Goal: Complete application form

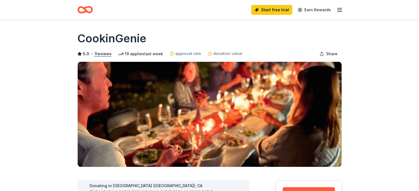
scroll to position [66, 0]
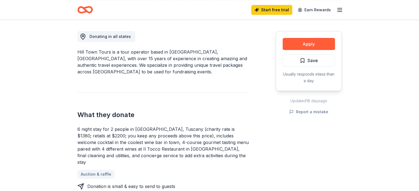
scroll to position [99, 0]
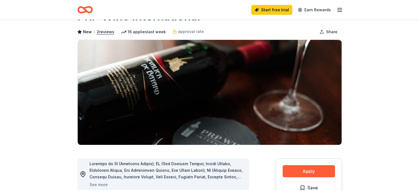
scroll to position [44, 0]
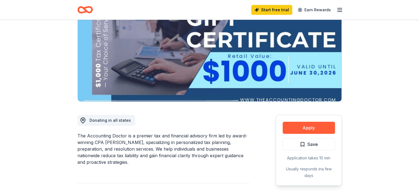
scroll to position [66, 0]
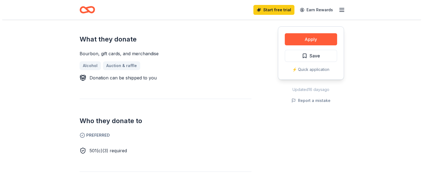
scroll to position [231, 0]
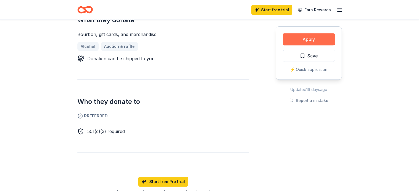
click at [312, 36] on button "Apply" at bounding box center [308, 39] width 52 height 12
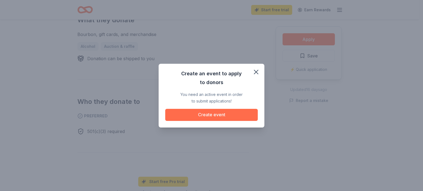
click at [226, 118] on button "Create event" at bounding box center [211, 115] width 92 height 12
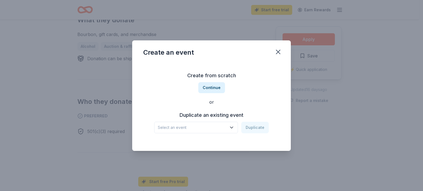
click at [233, 127] on icon "button" at bounding box center [231, 127] width 3 height 1
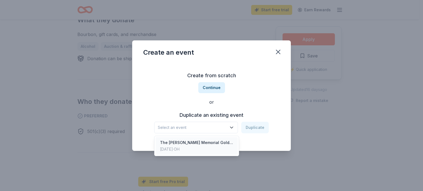
click at [210, 145] on div "The Jacob G. Lewandowski Memorial Gold Outing" at bounding box center [196, 143] width 73 height 7
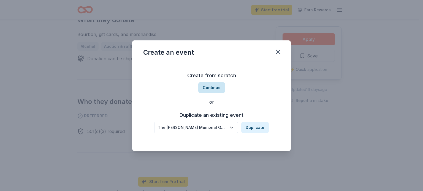
click at [217, 91] on button "Continue" at bounding box center [211, 87] width 27 height 11
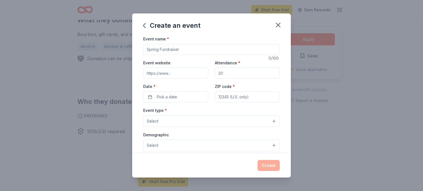
click at [179, 52] on input "Event name *" at bounding box center [211, 49] width 136 height 11
click at [159, 50] on input "Event name *" at bounding box center [211, 49] width 136 height 11
type input "F"
type input "The [PERSON_NAME] Memorial Golf Outing"
click at [151, 76] on input "Event website" at bounding box center [175, 73] width 65 height 11
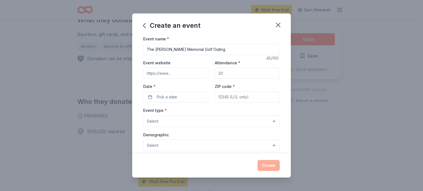
click at [220, 75] on input "Attendance *" at bounding box center [247, 73] width 65 height 11
type input "220"
click at [187, 93] on button "Pick a date" at bounding box center [175, 97] width 65 height 11
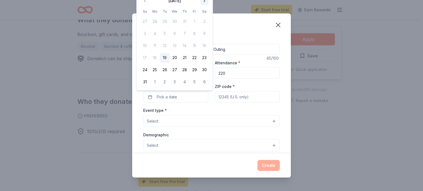
click at [204, 1] on button "Go to next month" at bounding box center [204, 1] width 8 height 8
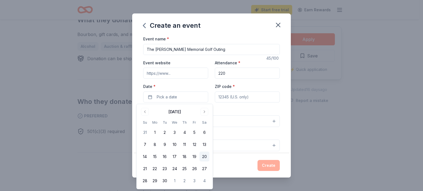
click at [204, 156] on button "20" at bounding box center [204, 157] width 10 height 10
click at [244, 98] on input "ZIP code *" at bounding box center [247, 97] width 65 height 11
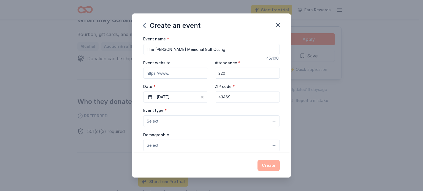
type input "43469"
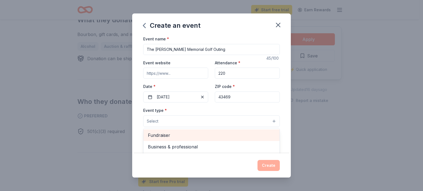
click at [216, 135] on span "Fundraiser" at bounding box center [211, 135] width 127 height 7
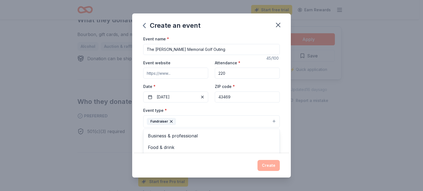
click at [229, 163] on div "Create an event Event name * The Jacob G. Lewandowski Memorial Golf Outing 45 /…" at bounding box center [211, 95] width 159 height 164
click at [231, 145] on button "Select" at bounding box center [211, 146] width 136 height 12
click at [269, 145] on button "Select" at bounding box center [211, 146] width 136 height 12
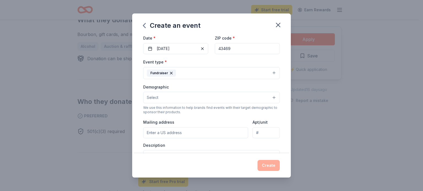
scroll to position [57, 0]
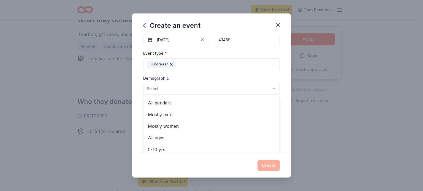
click at [267, 88] on button "Select" at bounding box center [211, 89] width 136 height 12
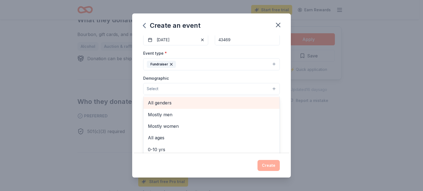
click at [245, 106] on span "All genders" at bounding box center [211, 102] width 127 height 7
click at [245, 106] on span "Mostly men" at bounding box center [211, 103] width 127 height 7
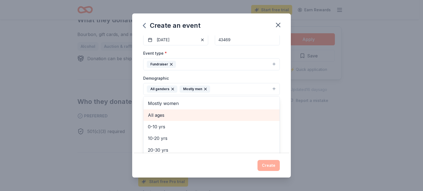
click at [205, 113] on span "All ages" at bounding box center [211, 115] width 127 height 7
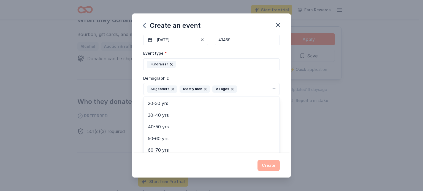
scroll to position [38, 0]
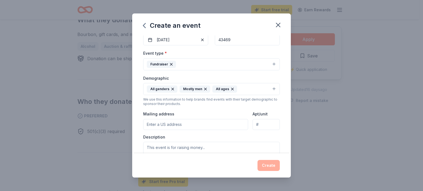
click at [205, 88] on icon "button" at bounding box center [205, 89] width 4 height 4
click at [198, 122] on input "Mailing address" at bounding box center [195, 124] width 105 height 11
type input "910 Water Street, Woodville, OH, 43469"
click at [185, 149] on textarea at bounding box center [211, 154] width 136 height 25
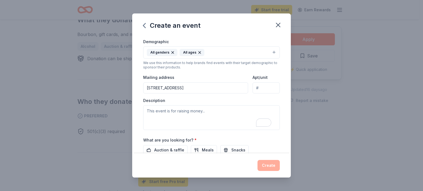
scroll to position [101, 0]
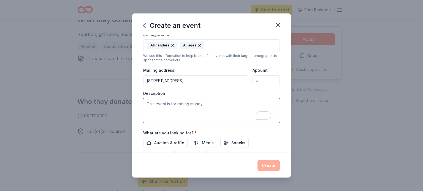
click at [168, 107] on textarea "To enrich screen reader interactions, please activate Accessibility in Grammarl…" at bounding box center [211, 110] width 136 height 25
paste textarea "The Out of the Darkness Foundation was created in memory of my son, Jacob, who …"
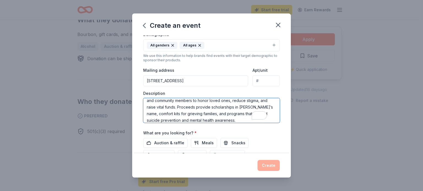
scroll to position [36, 0]
click at [267, 108] on textarea "The Out of the Darkness Foundation was created in memory of my son, Jacob, who …" at bounding box center [211, 110] width 136 height 25
click at [258, 121] on textarea "The Out of the Darkness Foundation was created in memory of my son, Jacob, who …" at bounding box center [211, 110] width 136 height 25
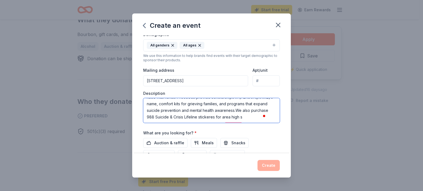
scroll to position [50, 0]
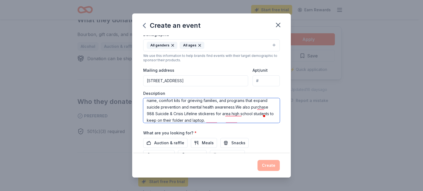
type textarea "The Out of the Darkness Foundation was created in memory of my son, Jacob, who …"
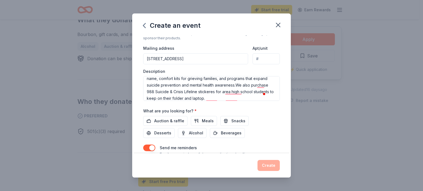
scroll to position [132, 0]
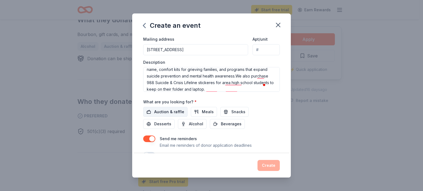
click at [175, 113] on span "Auction & raffle" at bounding box center [169, 112] width 30 height 7
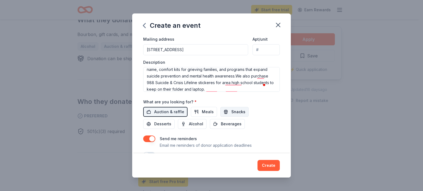
click at [233, 112] on span "Snacks" at bounding box center [238, 112] width 14 height 7
click at [160, 127] on span "Desserts" at bounding box center [162, 124] width 17 height 7
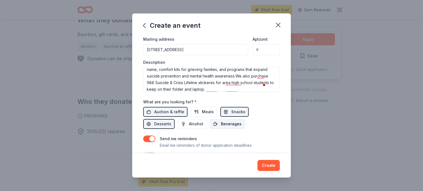
click at [223, 125] on span "Beverages" at bounding box center [231, 124] width 21 height 7
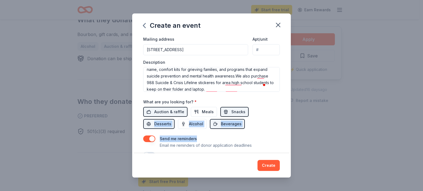
drag, startPoint x: 286, startPoint y: 122, endPoint x: 286, endPoint y: 138, distance: 15.7
click at [286, 138] on div "Event name * The Jacob G. Lewandowski Memorial Golf Outing 45 /100 Event websit…" at bounding box center [211, 95] width 159 height 118
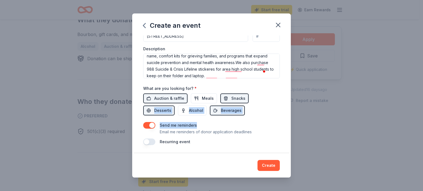
click at [153, 142] on button "button" at bounding box center [149, 142] width 12 height 7
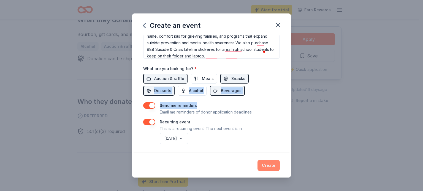
click at [273, 165] on button "Create" at bounding box center [268, 165] width 22 height 11
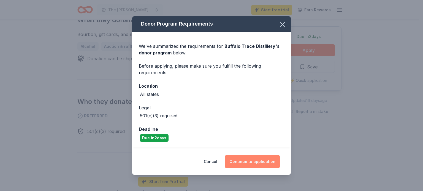
click at [244, 162] on button "Continue to application" at bounding box center [252, 161] width 55 height 13
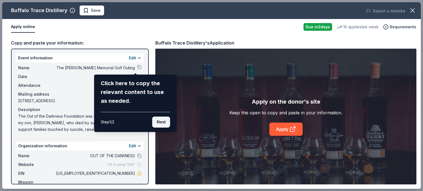
click at [159, 119] on button "Next" at bounding box center [161, 122] width 18 height 11
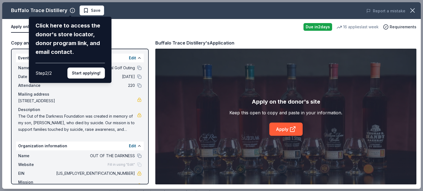
click at [120, 124] on div "Buffalo Trace Distillery Click here to access the donor's store locator, donor …" at bounding box center [211, 95] width 418 height 187
click at [126, 55] on div "Buffalo Trace Distillery Click here to access the donor's store locator, donor …" at bounding box center [211, 95] width 418 height 187
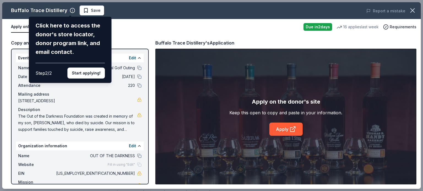
click at [135, 57] on div "Buffalo Trace Distillery Click here to access the donor's store locator, donor …" at bounding box center [211, 95] width 418 height 187
click at [146, 100] on div "Buffalo Trace Distillery Click here to access the donor's store locator, donor …" at bounding box center [211, 95] width 418 height 187
click at [85, 77] on button "Start applying!" at bounding box center [85, 73] width 37 height 11
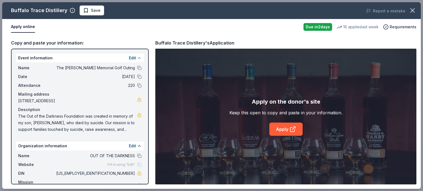
click at [137, 56] on button at bounding box center [139, 58] width 4 height 4
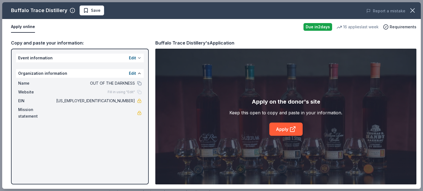
click at [133, 56] on button "Edit" at bounding box center [132, 58] width 7 height 7
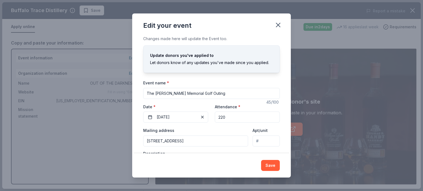
click at [245, 94] on input "The [PERSON_NAME] Memorial Golf Outing" at bounding box center [211, 93] width 136 height 11
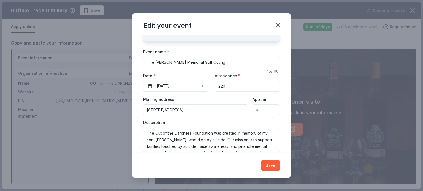
scroll to position [39, 0]
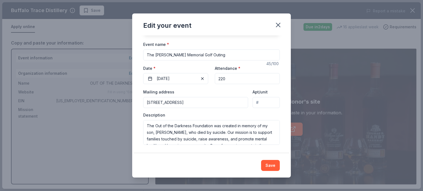
drag, startPoint x: 292, startPoint y: 120, endPoint x: 292, endPoint y: 129, distance: 9.1
click at [292, 129] on div "Edit your event Changes made here will update the Event too. Update donors you'…" at bounding box center [211, 95] width 423 height 191
click at [253, 133] on textarea "The Out of the Darkness Foundation was created in memory of my son, Jacob, who …" at bounding box center [211, 132] width 136 height 25
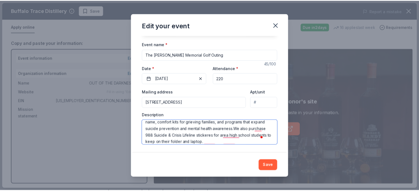
scroll to position [50, 0]
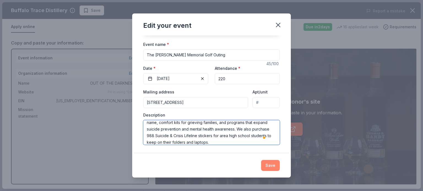
type textarea "The Out of the Darkness Foundation was created in memory of my son, [PERSON_NAM…"
click at [270, 167] on button "Save" at bounding box center [270, 165] width 19 height 11
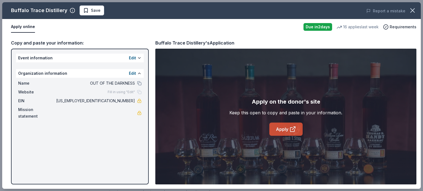
click at [277, 130] on link "Apply" at bounding box center [285, 129] width 33 height 13
click at [52, 43] on div "Copy and paste your information:" at bounding box center [80, 42] width 138 height 7
click at [122, 99] on span "[US_EMPLOYER_IDENTIFICATION_NUMBER]" at bounding box center [95, 101] width 80 height 7
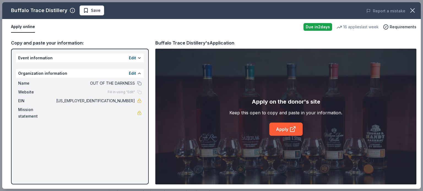
click at [122, 99] on span "[US_EMPLOYER_IDENTIFICATION_NUMBER]" at bounding box center [95, 101] width 80 height 7
drag, startPoint x: 136, startPoint y: 102, endPoint x: 116, endPoint y: 101, distance: 19.5
click at [116, 101] on div "EIN 92-2614591" at bounding box center [79, 101] width 123 height 7
click at [235, 29] on div "Apply online" at bounding box center [155, 27] width 288 height 12
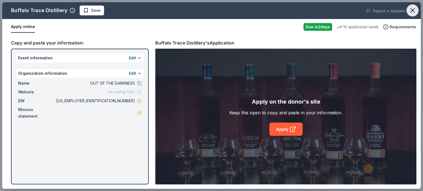
click at [414, 10] on icon "button" at bounding box center [412, 11] width 8 height 8
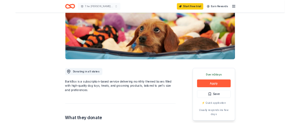
scroll to position [110, 0]
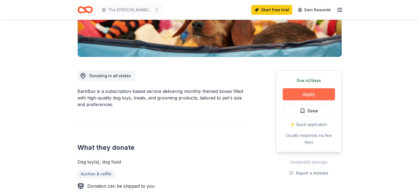
click at [309, 91] on button "Apply" at bounding box center [308, 94] width 52 height 12
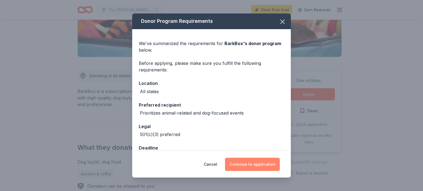
click at [258, 163] on button "Continue to application" at bounding box center [252, 164] width 55 height 13
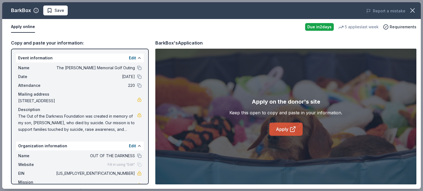
click at [284, 130] on link "Apply" at bounding box center [285, 129] width 33 height 13
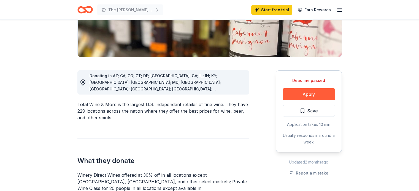
scroll to position [110, 0]
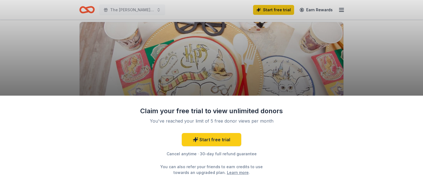
scroll to position [44, 0]
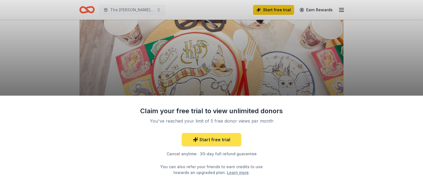
click at [217, 140] on link "Start free trial" at bounding box center [211, 139] width 59 height 13
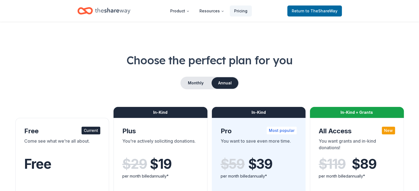
click at [382, 79] on div "Monthly Annual" at bounding box center [209, 83] width 392 height 13
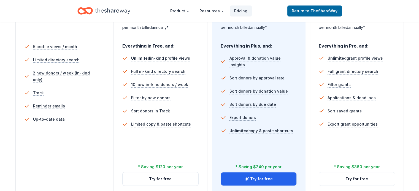
scroll to position [154, 0]
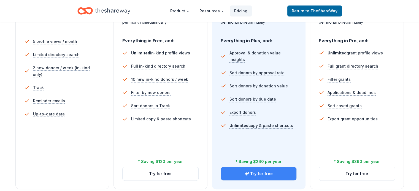
click at [253, 167] on button "Try for free" at bounding box center [259, 173] width 76 height 13
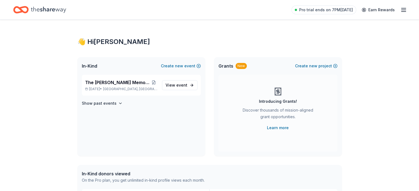
click at [400, 9] on icon "button" at bounding box center [403, 10] width 7 height 7
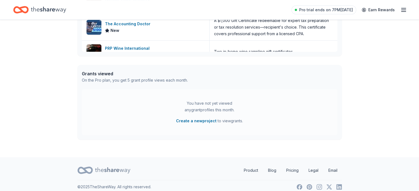
scroll to position [252, 0]
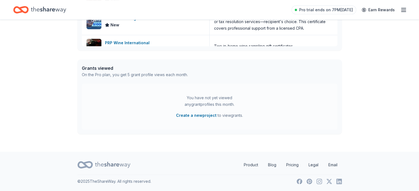
click at [105, 166] on icon at bounding box center [112, 164] width 35 height 11
click at [60, 10] on icon "Home" at bounding box center [48, 9] width 35 height 11
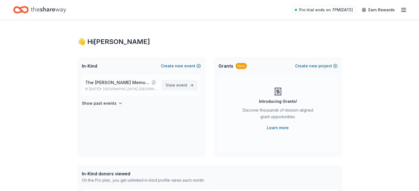
click at [180, 82] on span "View event" at bounding box center [176, 85] width 22 height 7
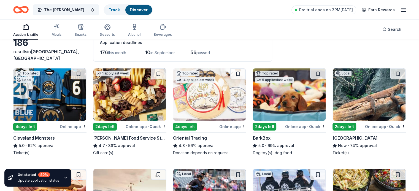
scroll to position [44, 0]
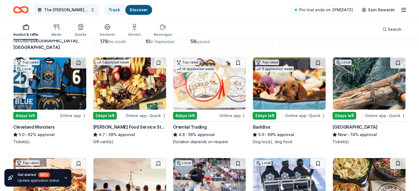
click at [73, 114] on div "Online app" at bounding box center [73, 115] width 27 height 7
click at [133, 100] on img at bounding box center [129, 84] width 73 height 52
click at [232, 116] on div "Online app" at bounding box center [232, 115] width 27 height 7
click at [275, 85] on img at bounding box center [289, 84] width 73 height 52
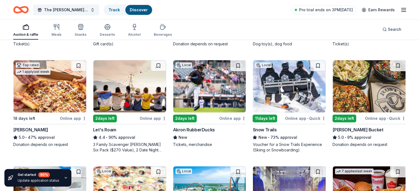
scroll to position [143, 0]
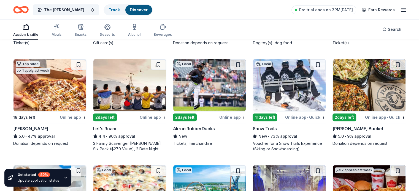
click at [365, 99] on img at bounding box center [368, 85] width 73 height 52
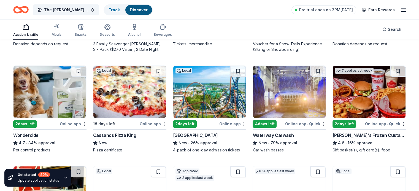
scroll to position [246, 0]
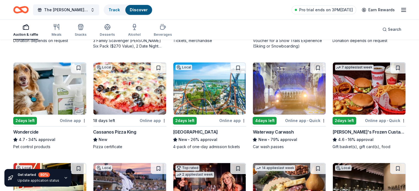
click at [219, 103] on img at bounding box center [209, 88] width 73 height 52
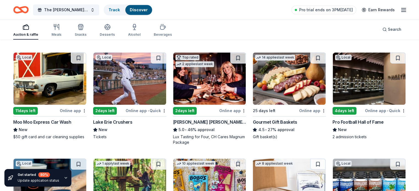
scroll to position [366, 0]
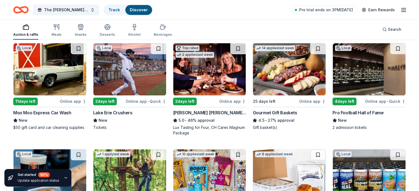
click at [208, 85] on img at bounding box center [209, 69] width 73 height 52
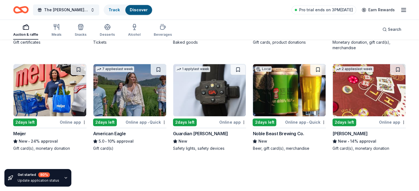
scroll to position [561, 0]
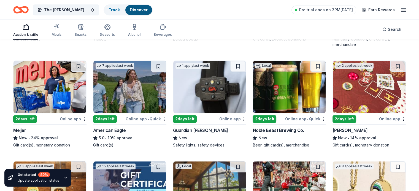
click at [61, 95] on img at bounding box center [49, 87] width 73 height 52
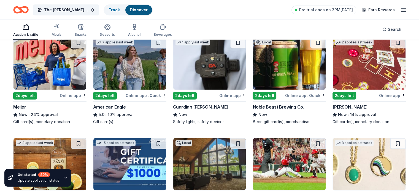
scroll to position [586, 0]
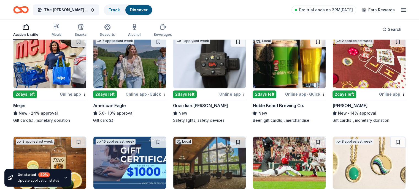
click at [148, 70] on img at bounding box center [129, 62] width 73 height 52
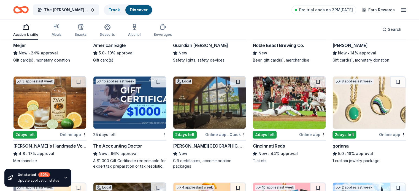
scroll to position [645, 0]
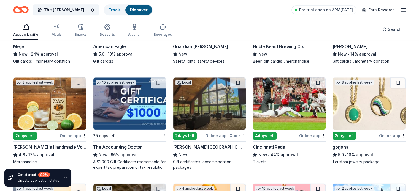
click at [353, 111] on img at bounding box center [368, 104] width 73 height 52
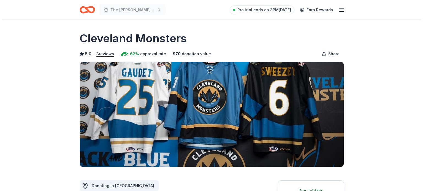
scroll to position [143, 0]
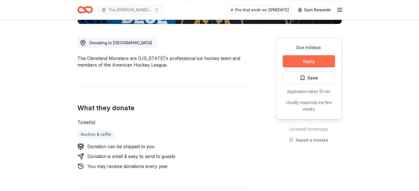
click at [300, 61] on button "Apply" at bounding box center [308, 61] width 52 height 12
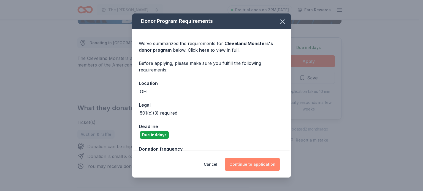
click at [257, 166] on button "Continue to application" at bounding box center [252, 164] width 55 height 13
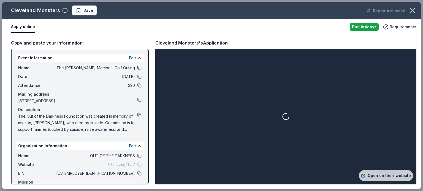
click at [137, 67] on button at bounding box center [139, 68] width 4 height 4
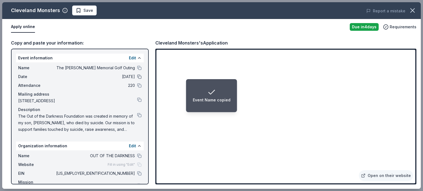
click at [137, 75] on button at bounding box center [139, 77] width 4 height 4
click at [137, 85] on button at bounding box center [139, 85] width 4 height 4
click at [137, 101] on button at bounding box center [139, 100] width 4 height 4
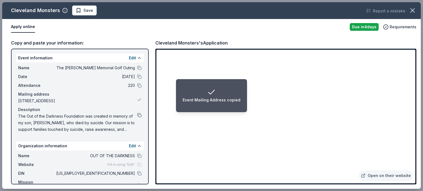
click at [137, 116] on button at bounding box center [139, 115] width 4 height 4
click at [137, 156] on button at bounding box center [139, 156] width 4 height 4
click at [137, 174] on button at bounding box center [139, 173] width 4 height 4
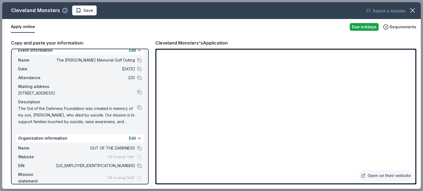
scroll to position [14, 0]
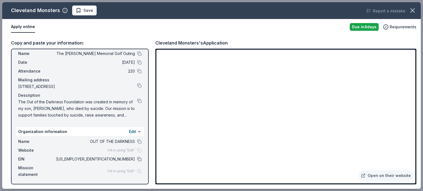
click at [137, 159] on button at bounding box center [139, 159] width 4 height 4
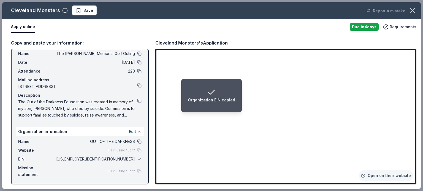
click at [137, 141] on button at bounding box center [139, 142] width 4 height 4
click at [137, 100] on button at bounding box center [139, 101] width 4 height 4
click at [137, 85] on button at bounding box center [139, 85] width 4 height 4
click at [137, 70] on button at bounding box center [139, 71] width 4 height 4
click at [137, 62] on button at bounding box center [139, 62] width 4 height 4
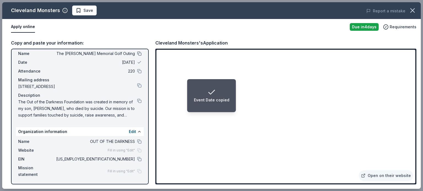
click at [137, 51] on button at bounding box center [139, 53] width 4 height 4
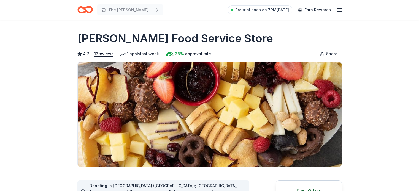
click at [239, 143] on img at bounding box center [210, 114] width 264 height 105
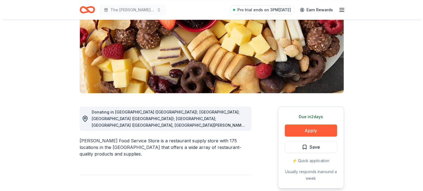
scroll to position [99, 0]
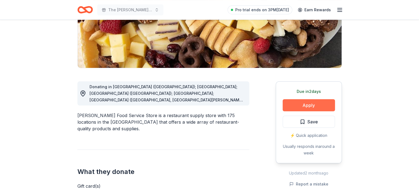
click at [314, 105] on button "Apply" at bounding box center [308, 105] width 52 height 12
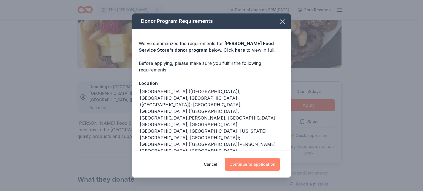
click at [255, 164] on button "Continue to application" at bounding box center [252, 164] width 55 height 13
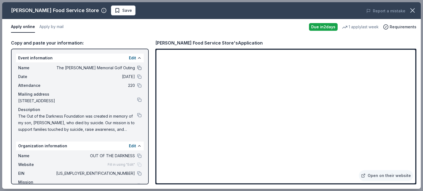
click at [137, 67] on button at bounding box center [139, 68] width 4 height 4
click at [137, 156] on button at bounding box center [139, 156] width 4 height 4
click at [137, 67] on button at bounding box center [139, 68] width 4 height 4
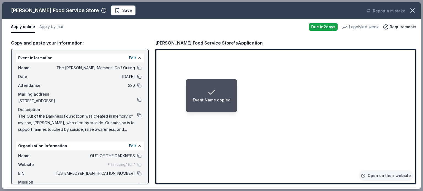
click at [137, 76] on button at bounding box center [139, 77] width 4 height 4
click at [137, 114] on button at bounding box center [139, 115] width 4 height 4
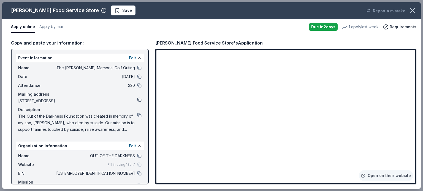
click at [137, 101] on button at bounding box center [139, 100] width 4 height 4
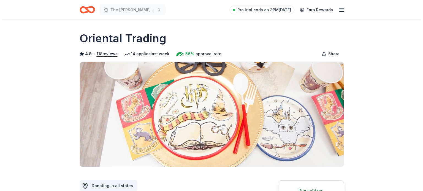
scroll to position [176, 0]
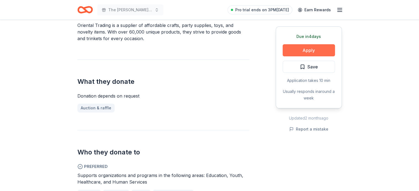
click at [308, 49] on button "Apply" at bounding box center [308, 50] width 52 height 12
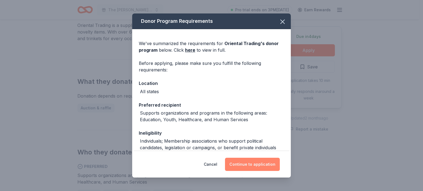
click at [259, 166] on button "Continue to application" at bounding box center [252, 164] width 55 height 13
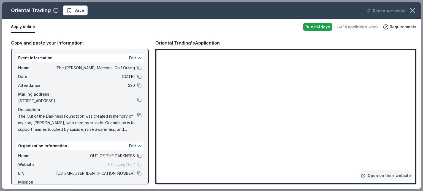
click at [137, 156] on button at bounding box center [139, 156] width 4 height 4
click at [137, 100] on button at bounding box center [139, 100] width 4 height 4
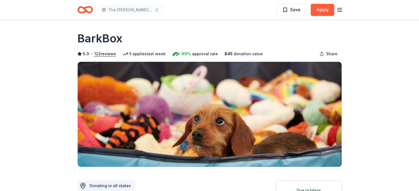
scroll to position [11, 0]
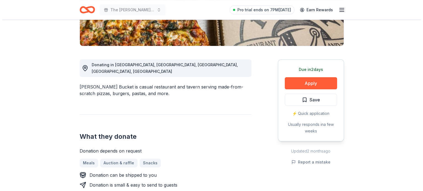
scroll to position [121, 0]
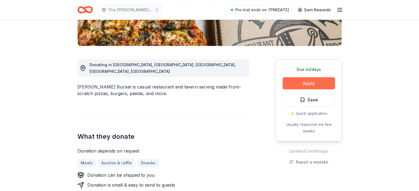
click at [309, 84] on button "Apply" at bounding box center [308, 83] width 52 height 12
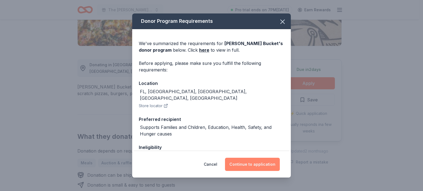
click at [261, 163] on button "Continue to application" at bounding box center [252, 164] width 55 height 13
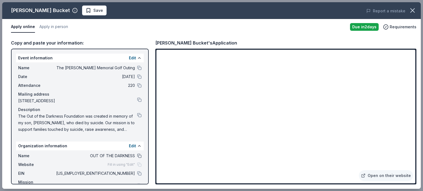
click at [137, 156] on button at bounding box center [139, 156] width 4 height 4
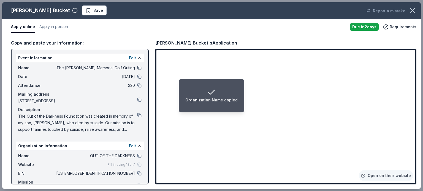
click at [137, 68] on button at bounding box center [139, 68] width 4 height 4
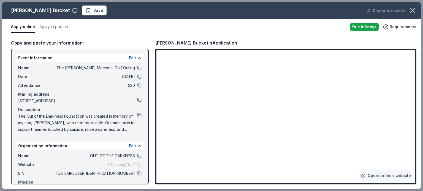
click at [137, 100] on button at bounding box center [139, 100] width 4 height 4
click at [244, 42] on div "Rusty Bucket's Application" at bounding box center [285, 42] width 261 height 7
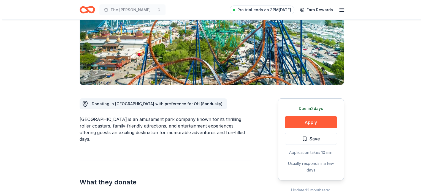
scroll to position [84, 0]
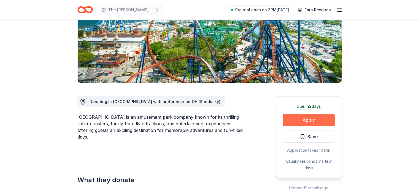
click at [312, 120] on button "Apply" at bounding box center [308, 120] width 52 height 12
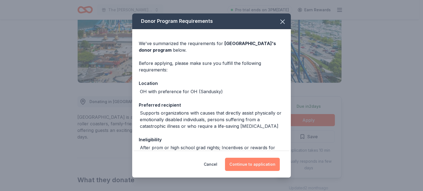
click at [260, 160] on button "Continue to application" at bounding box center [252, 164] width 55 height 13
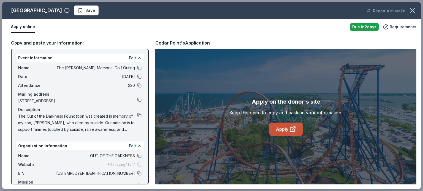
click at [283, 130] on link "Apply" at bounding box center [285, 129] width 33 height 13
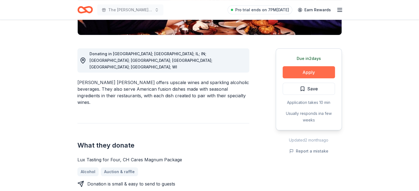
click at [315, 66] on button "Apply" at bounding box center [308, 72] width 52 height 12
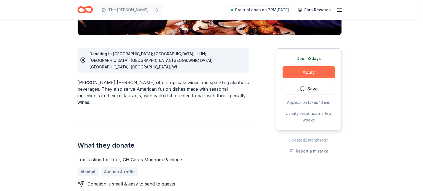
scroll to position [148, 0]
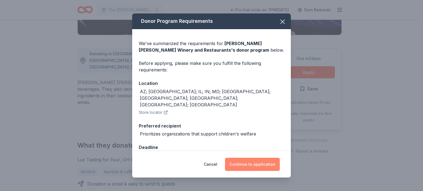
click at [256, 161] on button "Continue to application" at bounding box center [252, 164] width 55 height 13
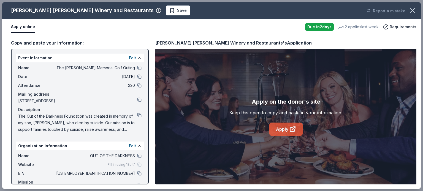
click at [280, 130] on link "Apply" at bounding box center [285, 129] width 33 height 13
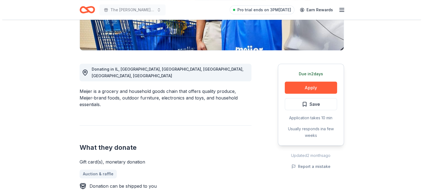
scroll to position [121, 0]
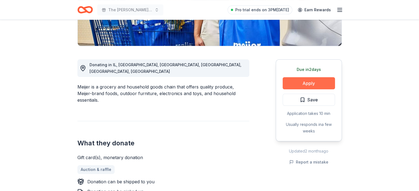
click at [304, 80] on button "Apply" at bounding box center [308, 83] width 52 height 12
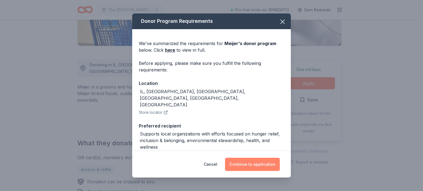
click at [247, 160] on button "Continue to application" at bounding box center [252, 164] width 55 height 13
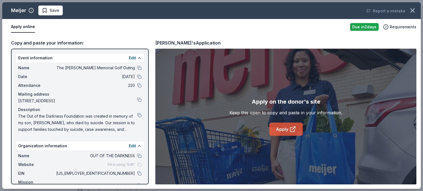
click at [282, 132] on link "Apply" at bounding box center [285, 129] width 33 height 13
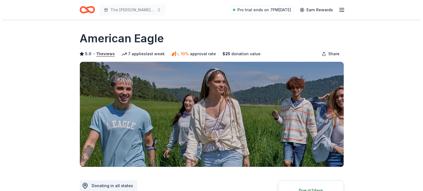
scroll to position [93, 0]
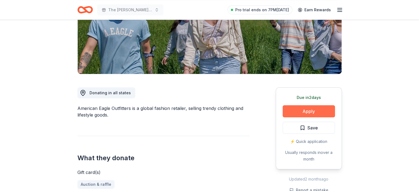
click at [310, 110] on button "Apply" at bounding box center [308, 111] width 52 height 12
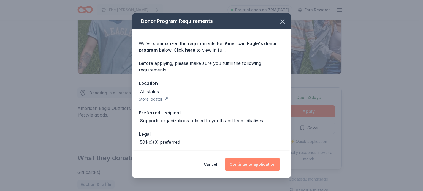
click at [258, 162] on button "Continue to application" at bounding box center [252, 164] width 55 height 13
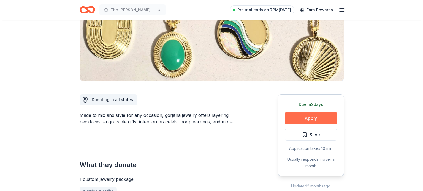
scroll to position [86, 0]
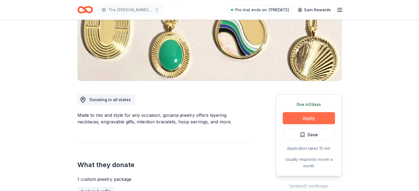
click at [313, 119] on button "Apply" at bounding box center [308, 118] width 52 height 12
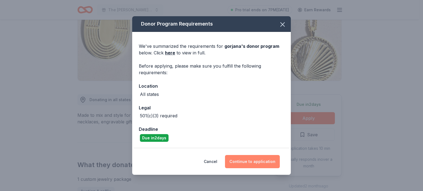
click at [253, 161] on button "Continue to application" at bounding box center [252, 161] width 55 height 13
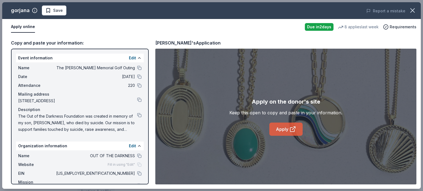
click at [288, 128] on link "Apply" at bounding box center [285, 129] width 33 height 13
